Goal: Task Accomplishment & Management: Use online tool/utility

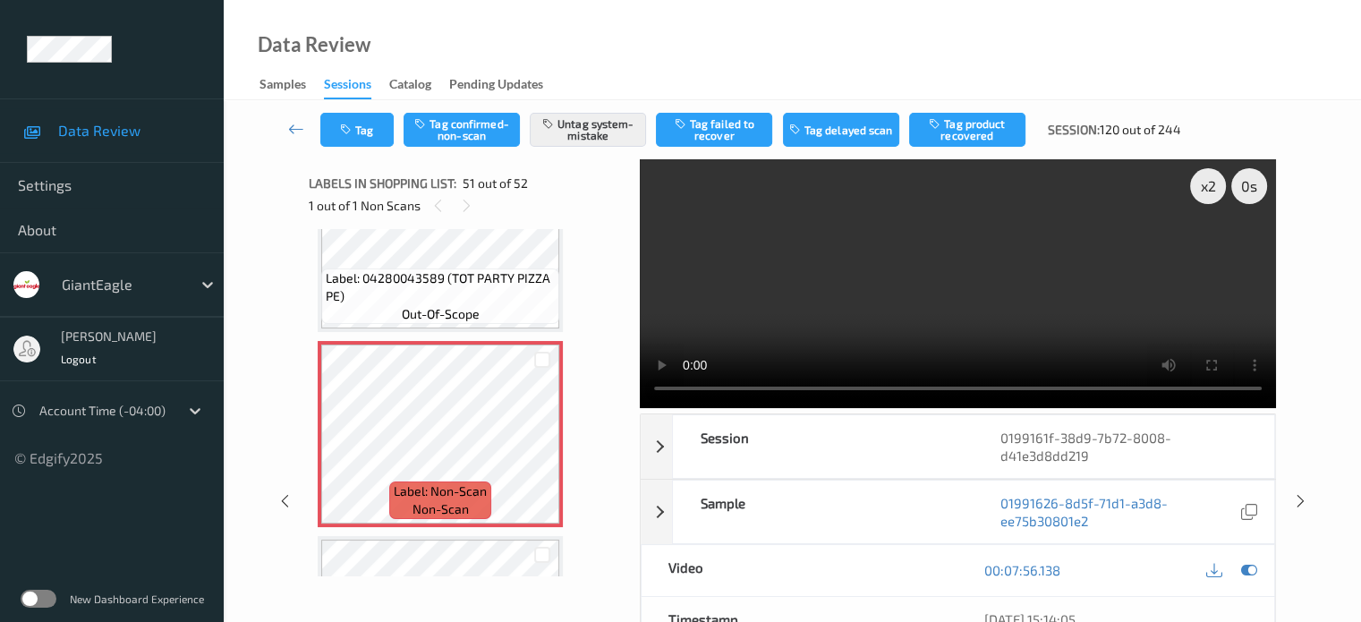
scroll to position [9506, 0]
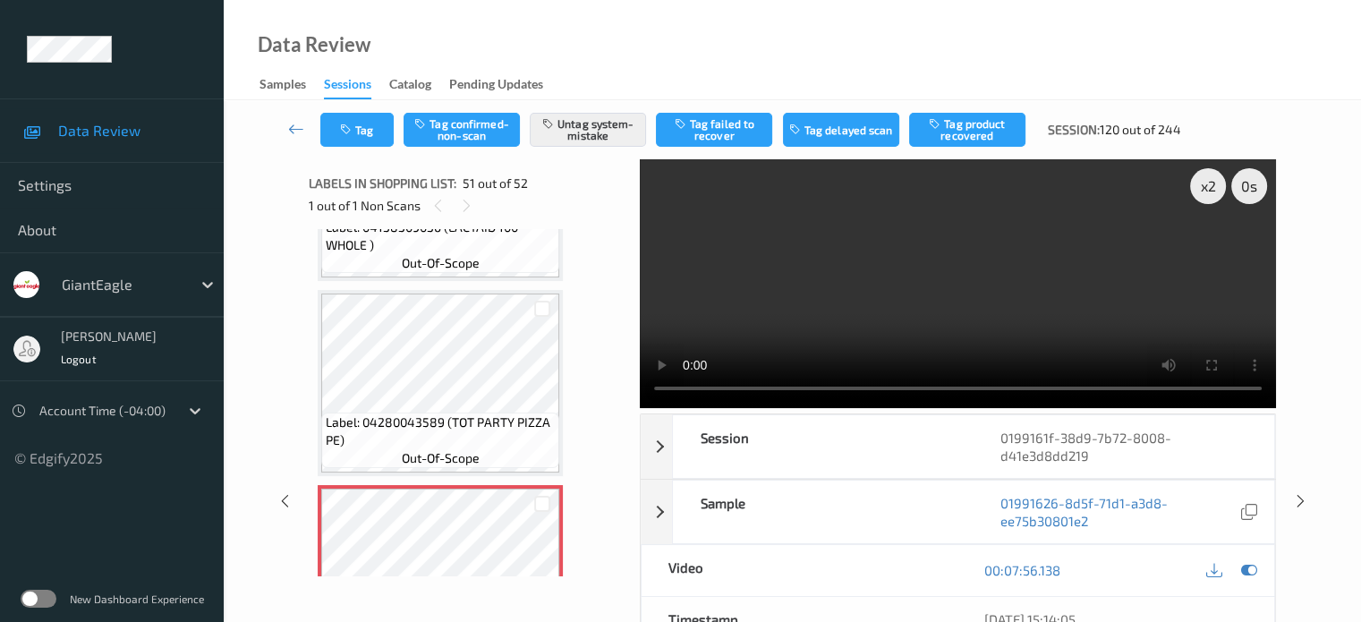
click at [833, 545] on div "Video" at bounding box center [800, 570] width 317 height 51
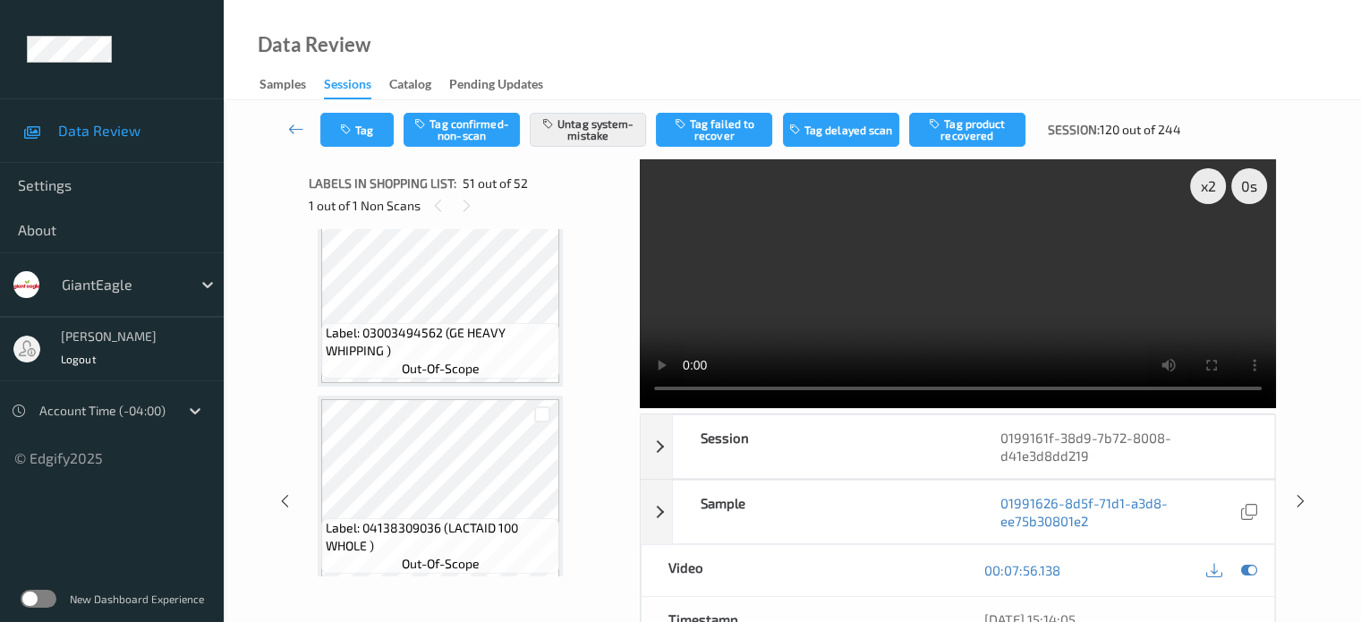
scroll to position [9208, 0]
click at [296, 125] on icon at bounding box center [296, 129] width 16 height 18
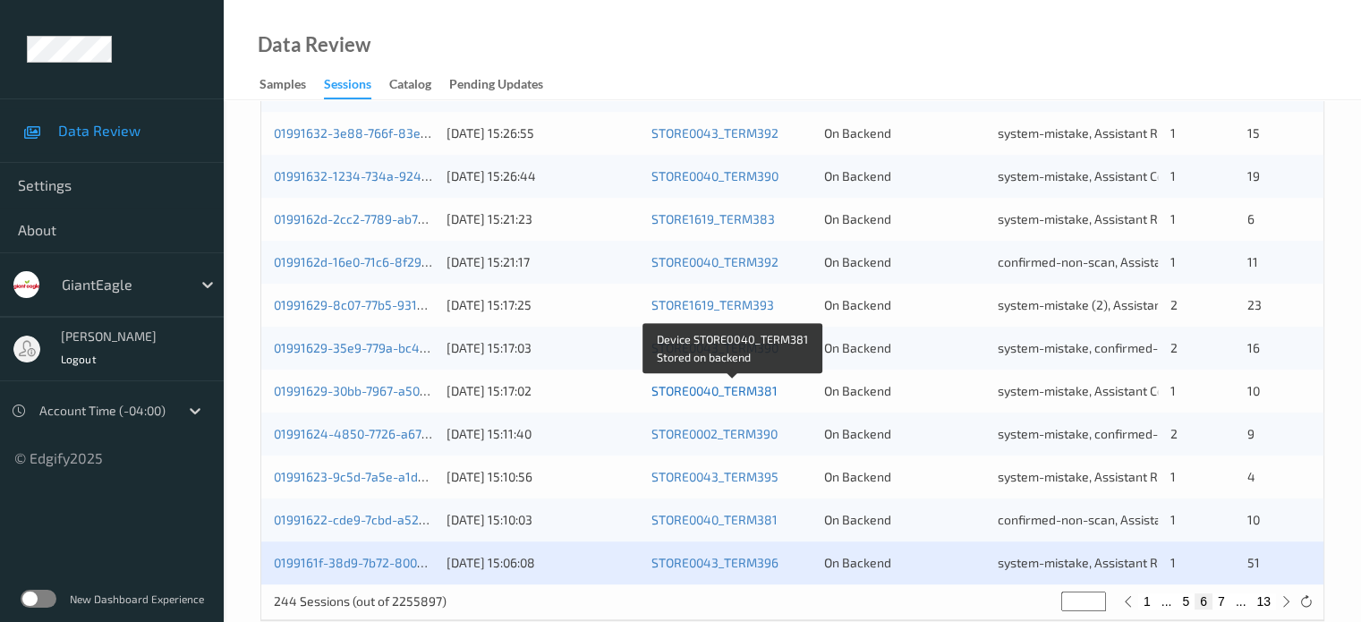
scroll to position [864, 0]
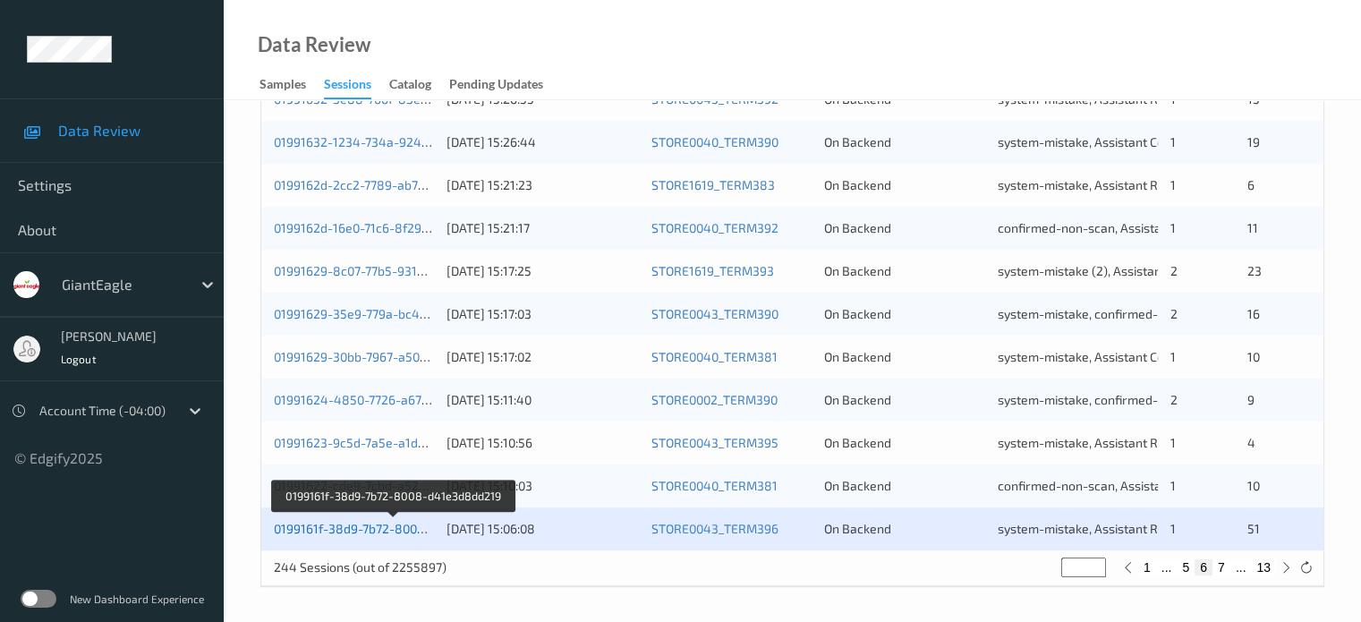
click at [335, 526] on link "0199161f-38d9-7b72-8008-d41e3d8dd219" at bounding box center [394, 528] width 241 height 15
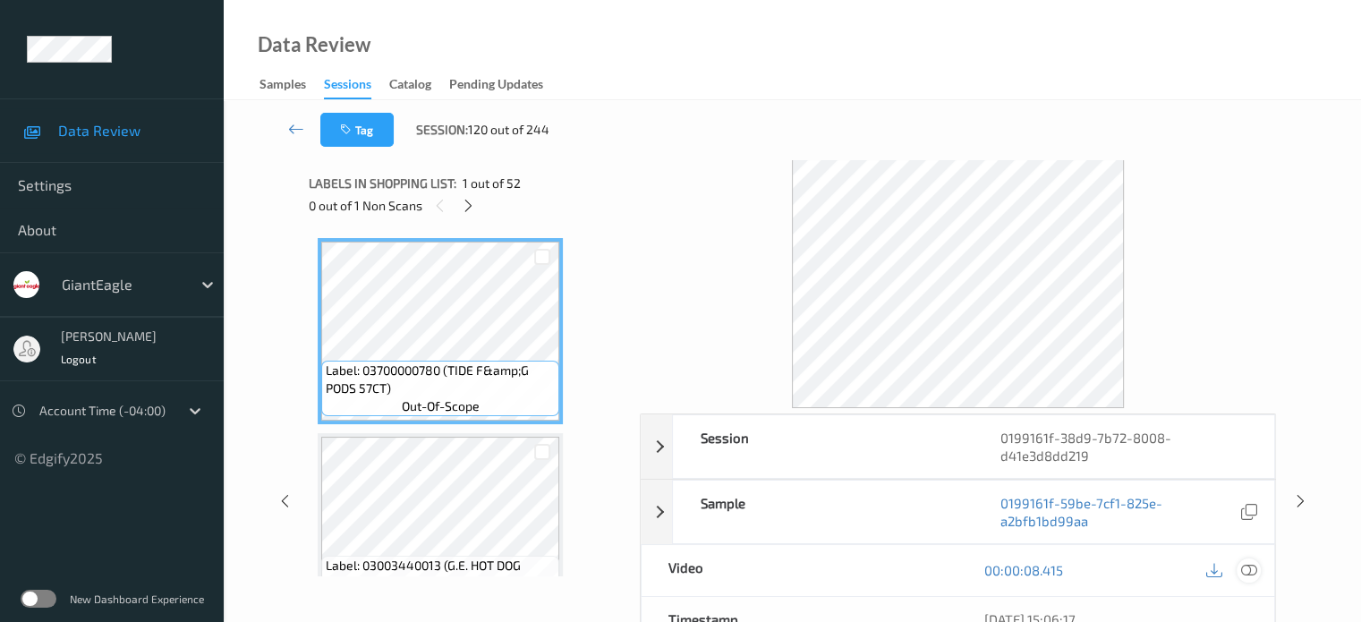
click at [1250, 565] on icon at bounding box center [1248, 570] width 16 height 16
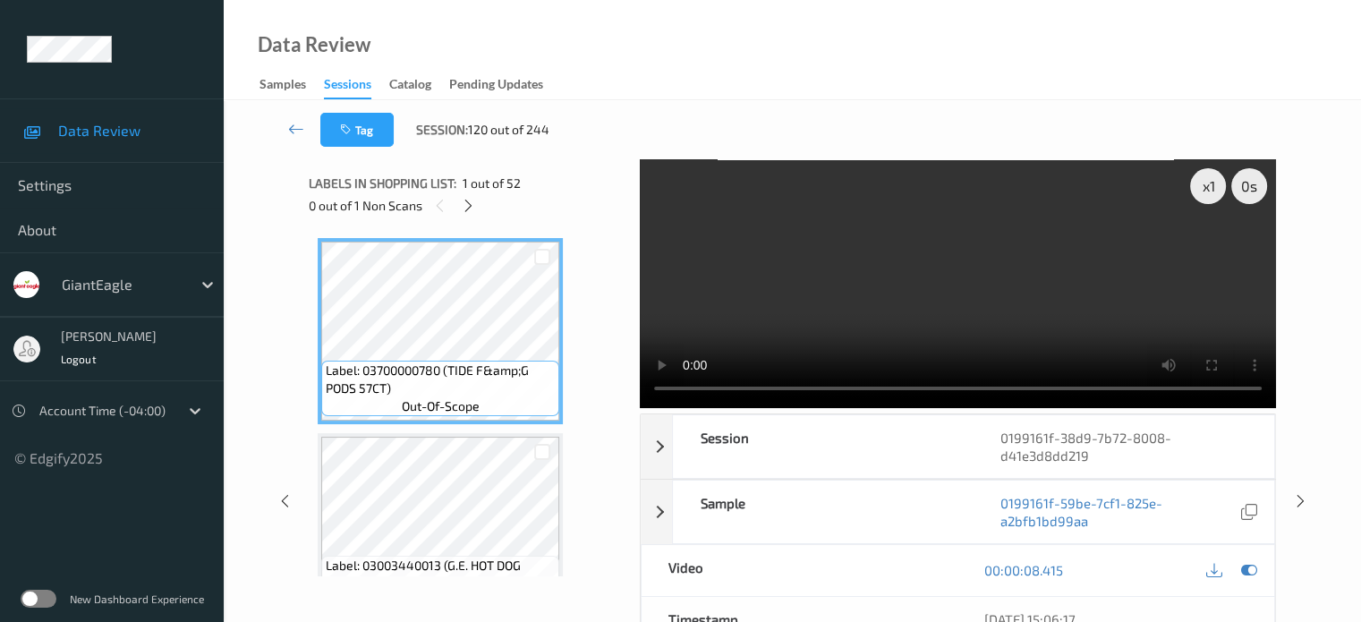
click at [1329, 143] on div "Tag Session: 120 out of 244 x 1 0 s Session 0199161f-38d9-7b72-8008-d41e3d8dd21…" at bounding box center [792, 490] width 1137 height 780
click at [288, 128] on icon at bounding box center [296, 129] width 16 height 18
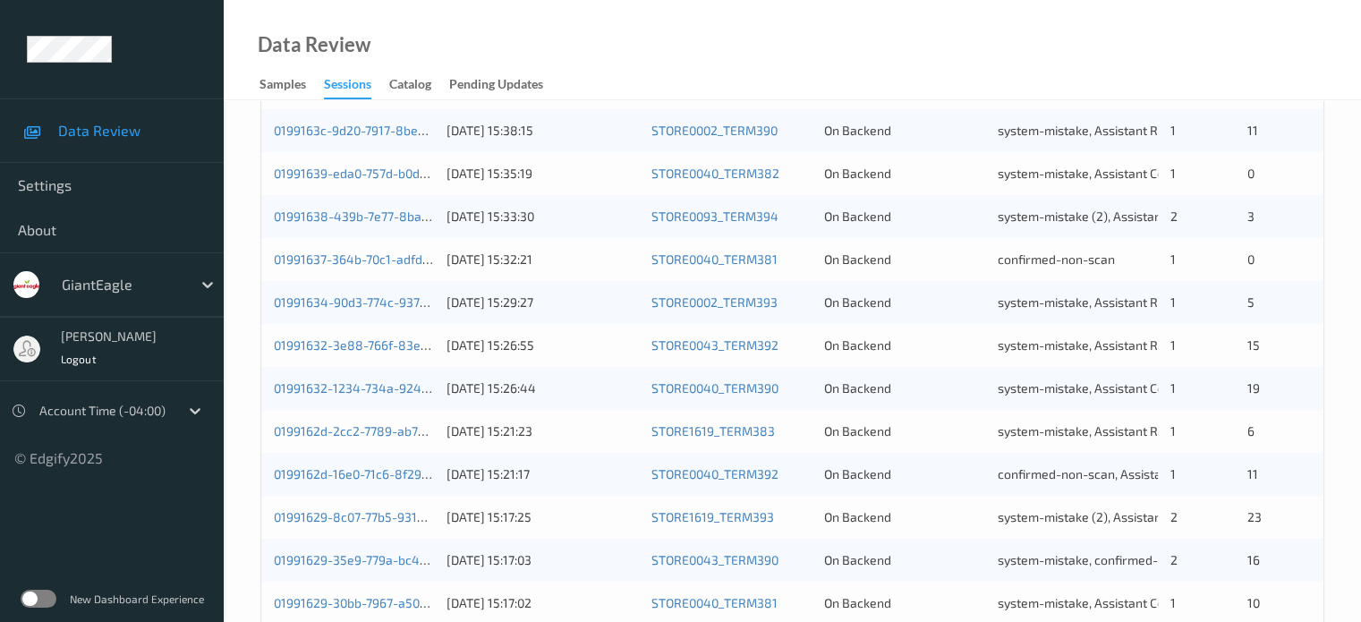
scroll to position [565, 0]
